Goal: Find contact information: Find contact information

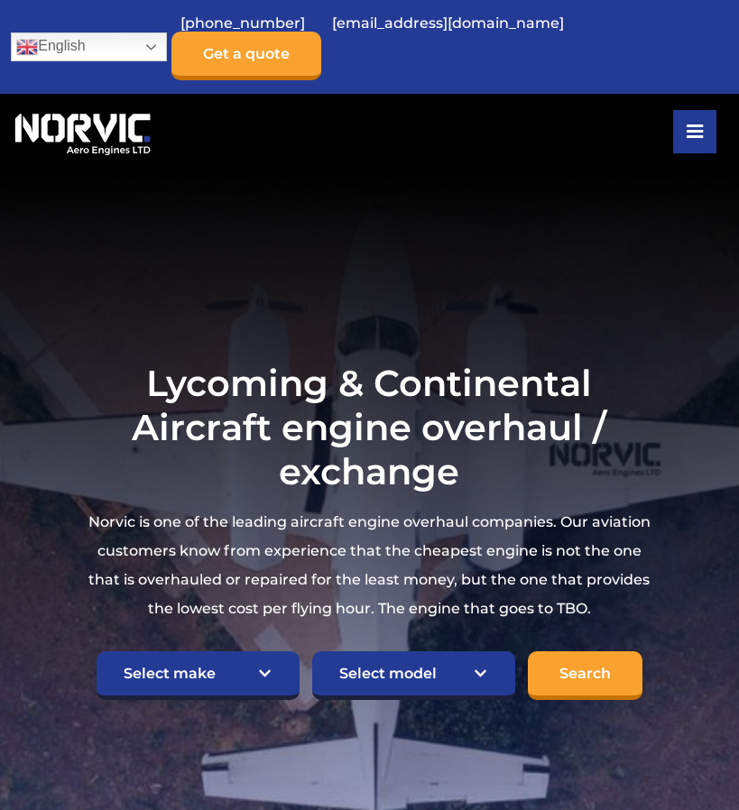
click at [72, 544] on section "Lycoming & Continental Aircraft engine overhaul / exchange Norvic is one of the…" at bounding box center [369, 531] width 739 height 722
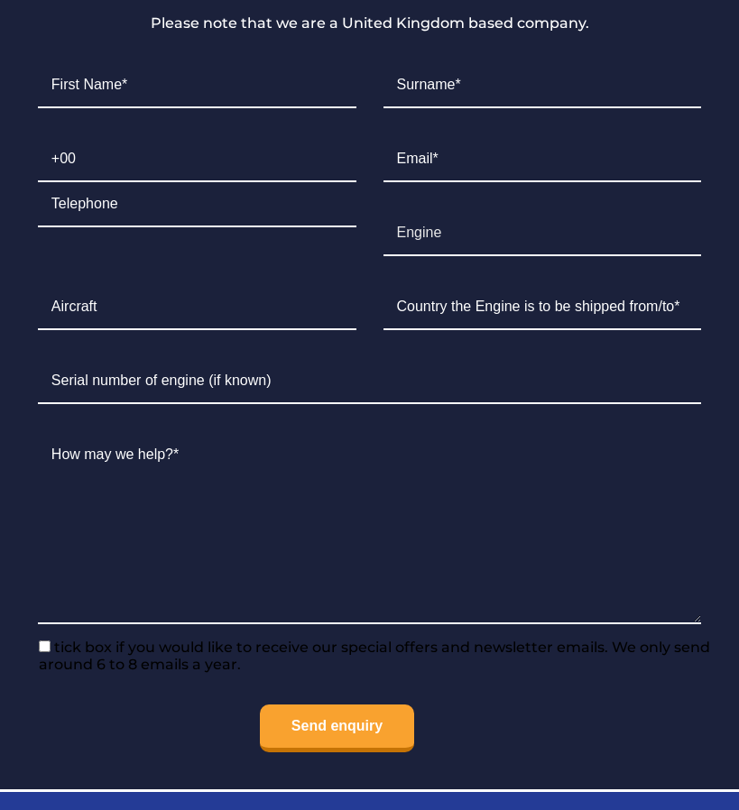
scroll to position [5822, 0]
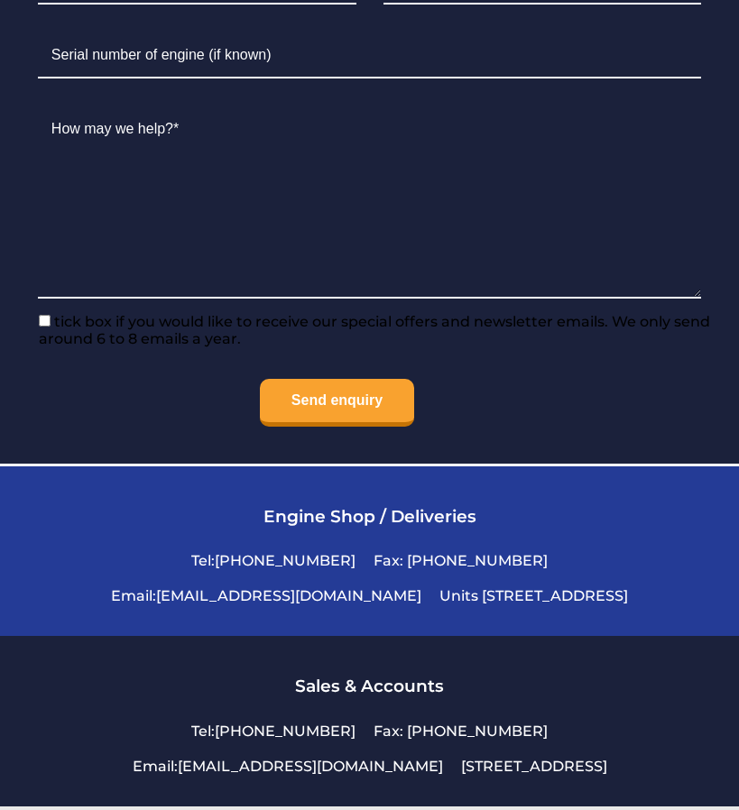
copy p "Norvic Aero Engines"
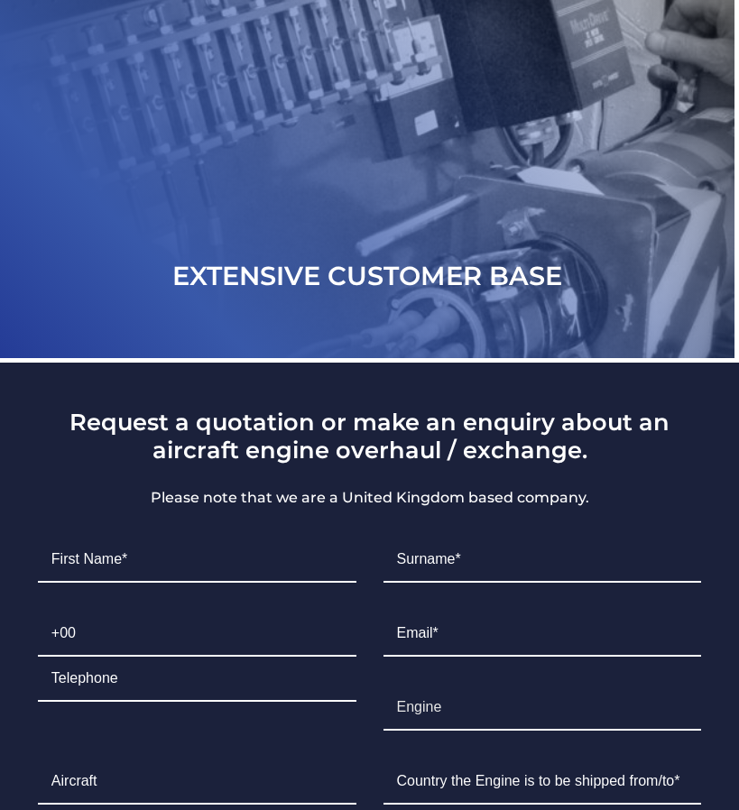
scroll to position [5822, 0]
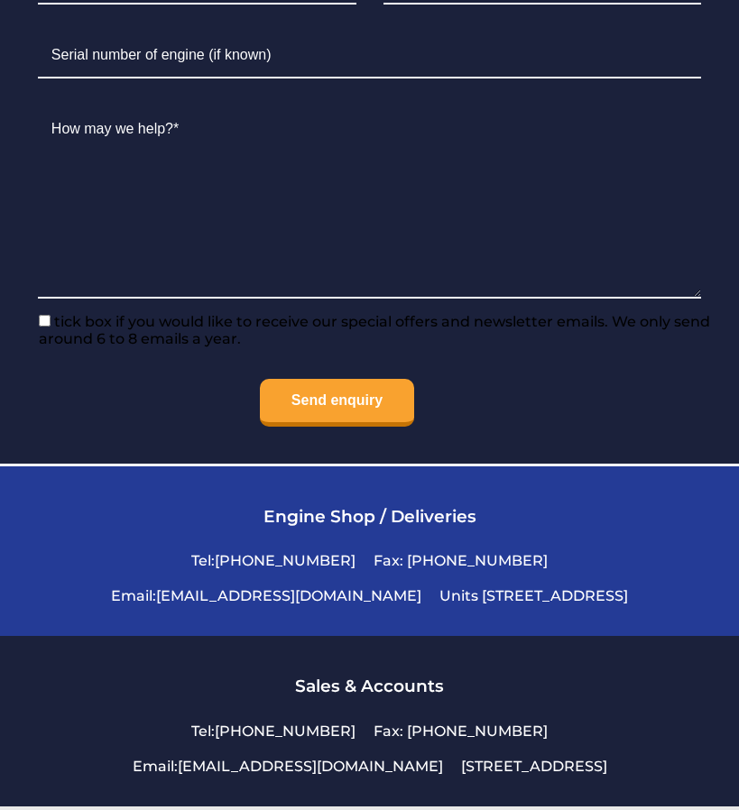
click at [568, 578] on li "Units [STREET_ADDRESS]" at bounding box center [533, 595] width 207 height 35
click at [544, 578] on li "Units [STREET_ADDRESS]" at bounding box center [533, 595] width 207 height 35
copy li "PE19 2JL"
